Goal: Task Accomplishment & Management: Use online tool/utility

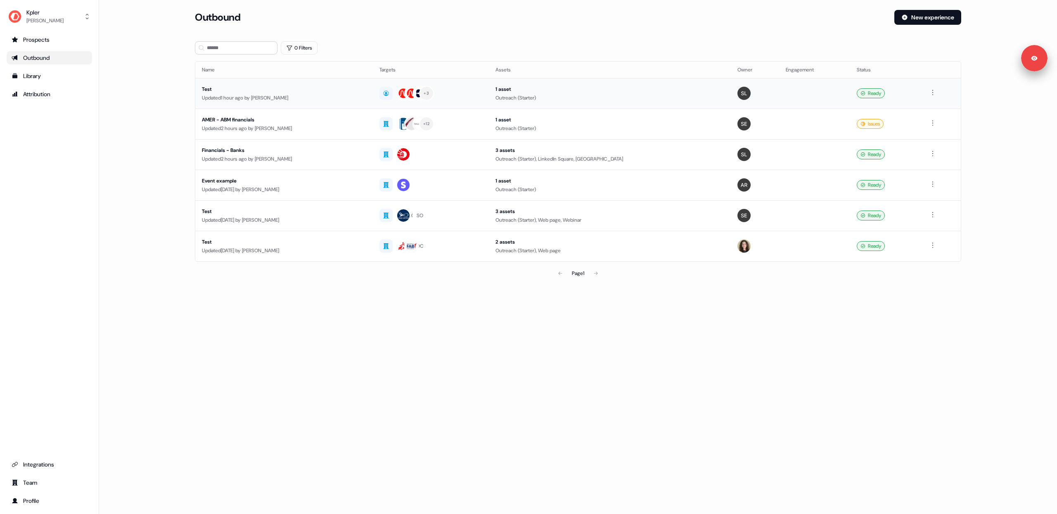
click at [300, 93] on div "Test" at bounding box center [284, 89] width 164 height 8
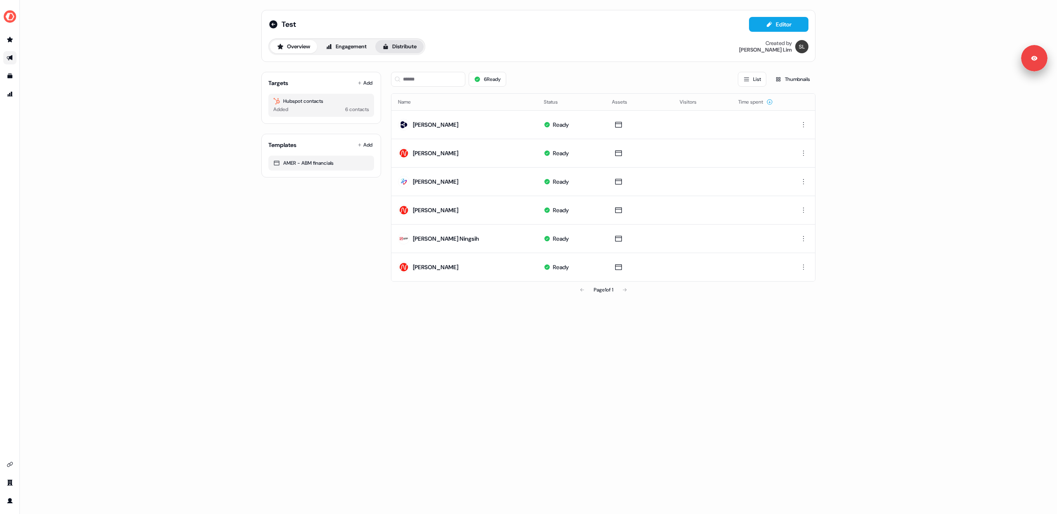
click at [420, 41] on button "Distribute" at bounding box center [399, 46] width 48 height 13
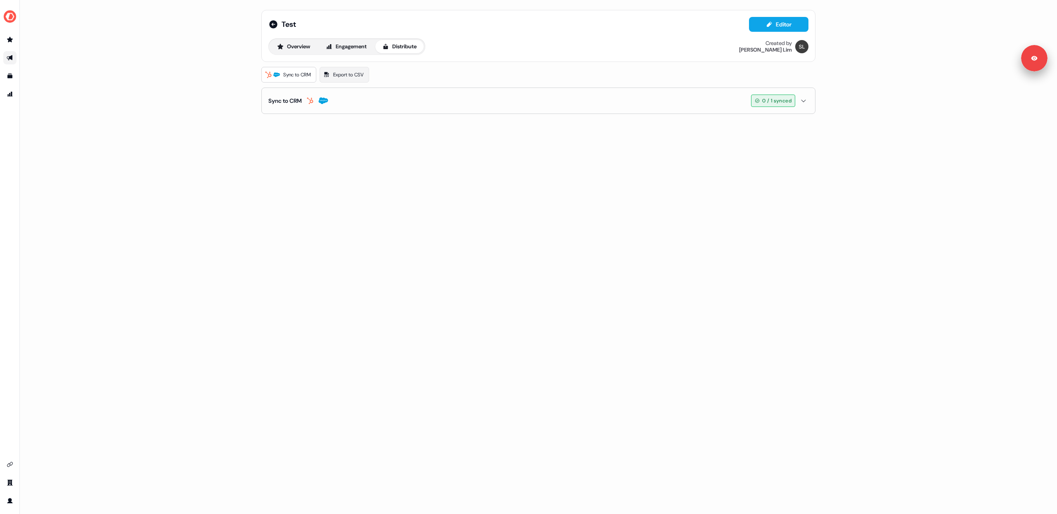
click at [802, 109] on button "Sync to CRM 0 / 1 synced" at bounding box center [538, 101] width 540 height 26
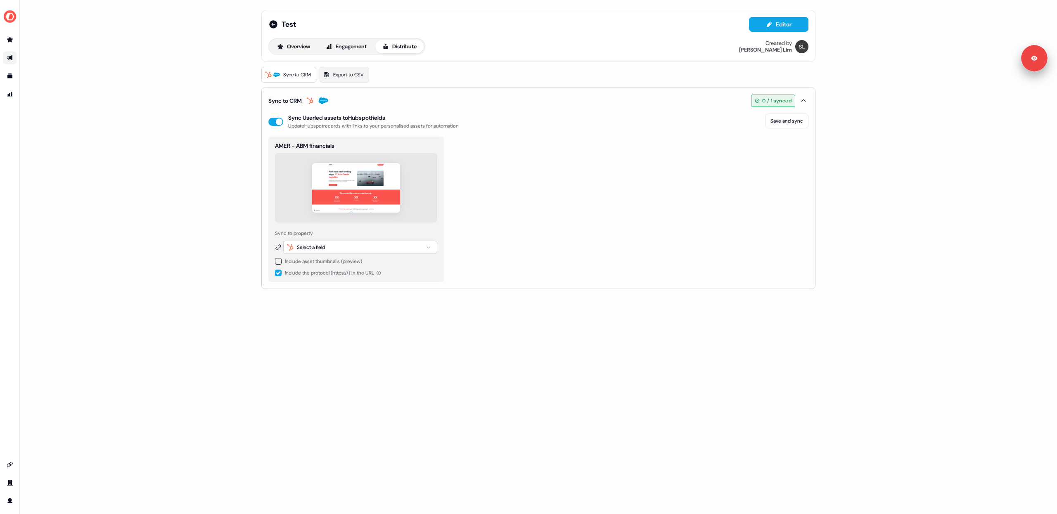
click at [311, 250] on div "Select a field" at bounding box center [311, 247] width 28 height 8
type input "*******"
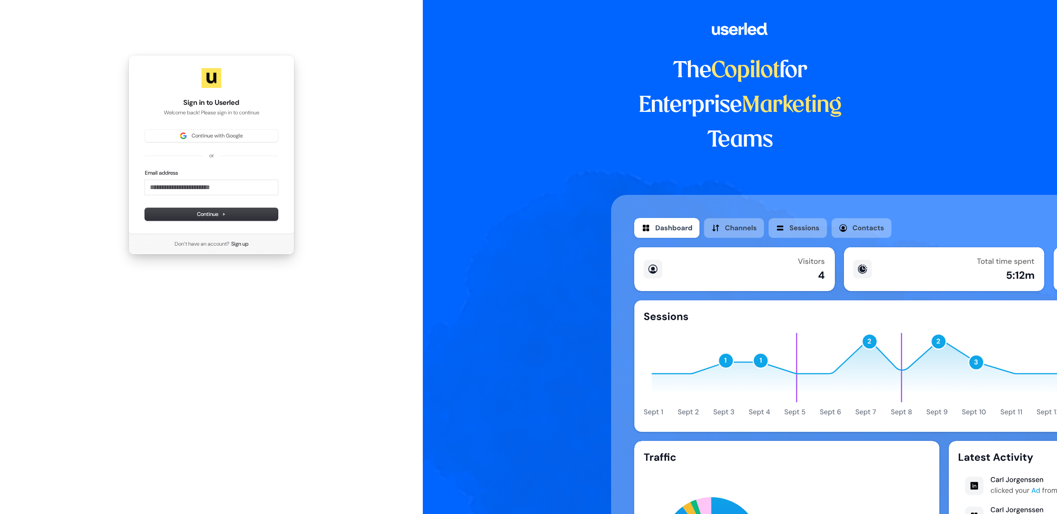
click at [502, 94] on div "The Copilot for Enterprise Marketing Teams" at bounding box center [740, 257] width 634 height 514
click at [369, 144] on div "Sign in to Userled Welcome back! Please sign in to continue Continue with Googl…" at bounding box center [211, 155] width 423 height 310
click at [192, 138] on span "Continue with Google" at bounding box center [217, 135] width 51 height 7
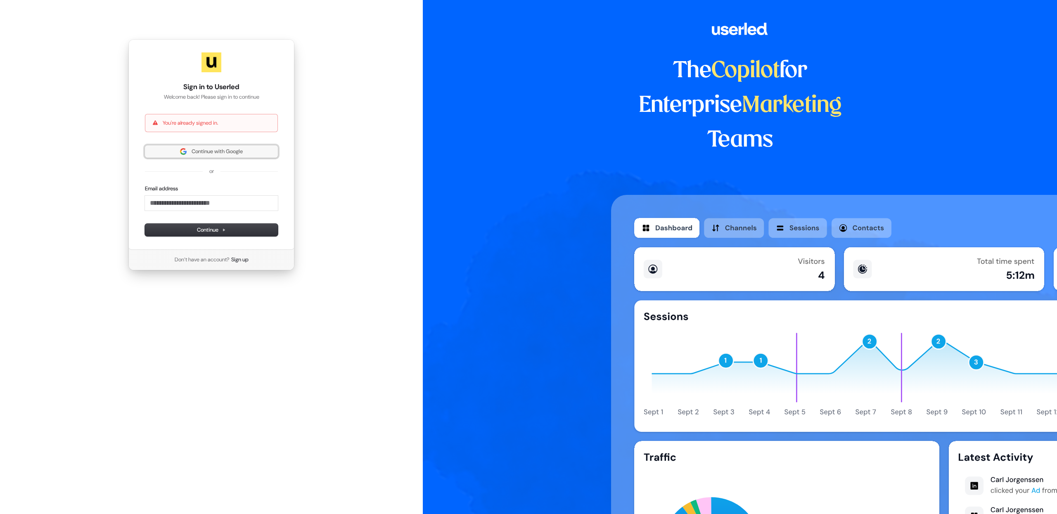
click at [183, 150] on img at bounding box center [183, 151] width 7 height 7
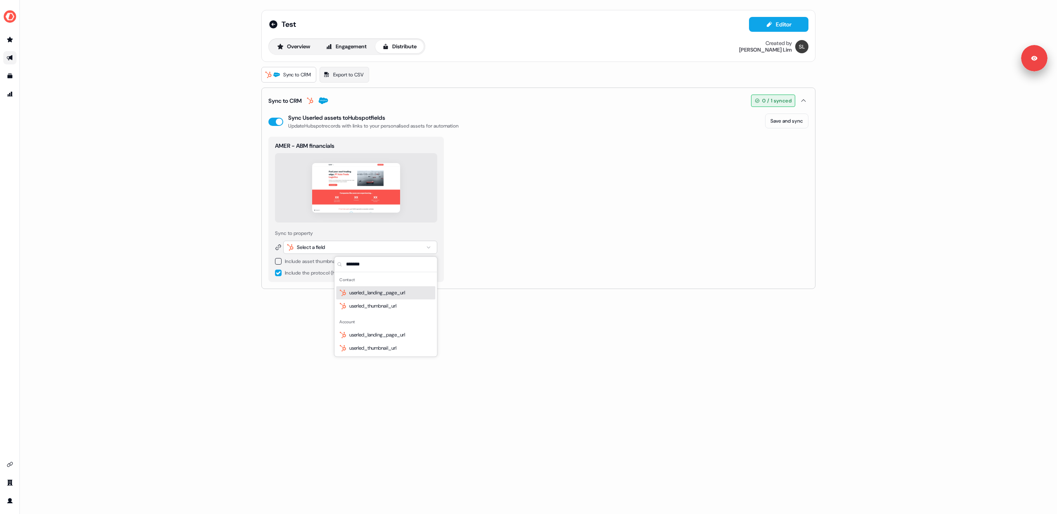
click at [42, 178] on div "Test Editor Overview Engagement Distribute Created by Shi Jia Lim Sync to CRM E…" at bounding box center [538, 257] width 1037 height 514
click at [9, 12] on img "side nav menu" at bounding box center [9, 16] width 13 height 13
click at [37, 71] on div "Logout" at bounding box center [42, 68] width 78 height 15
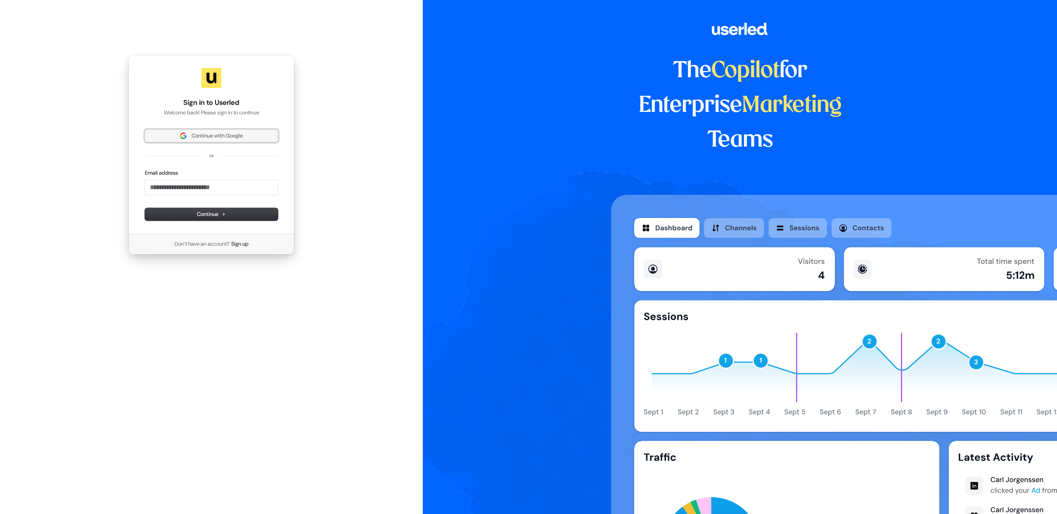
click at [206, 134] on span "Continue with Google" at bounding box center [217, 135] width 51 height 7
